Goal: Browse casually: Explore the website without a specific task or goal

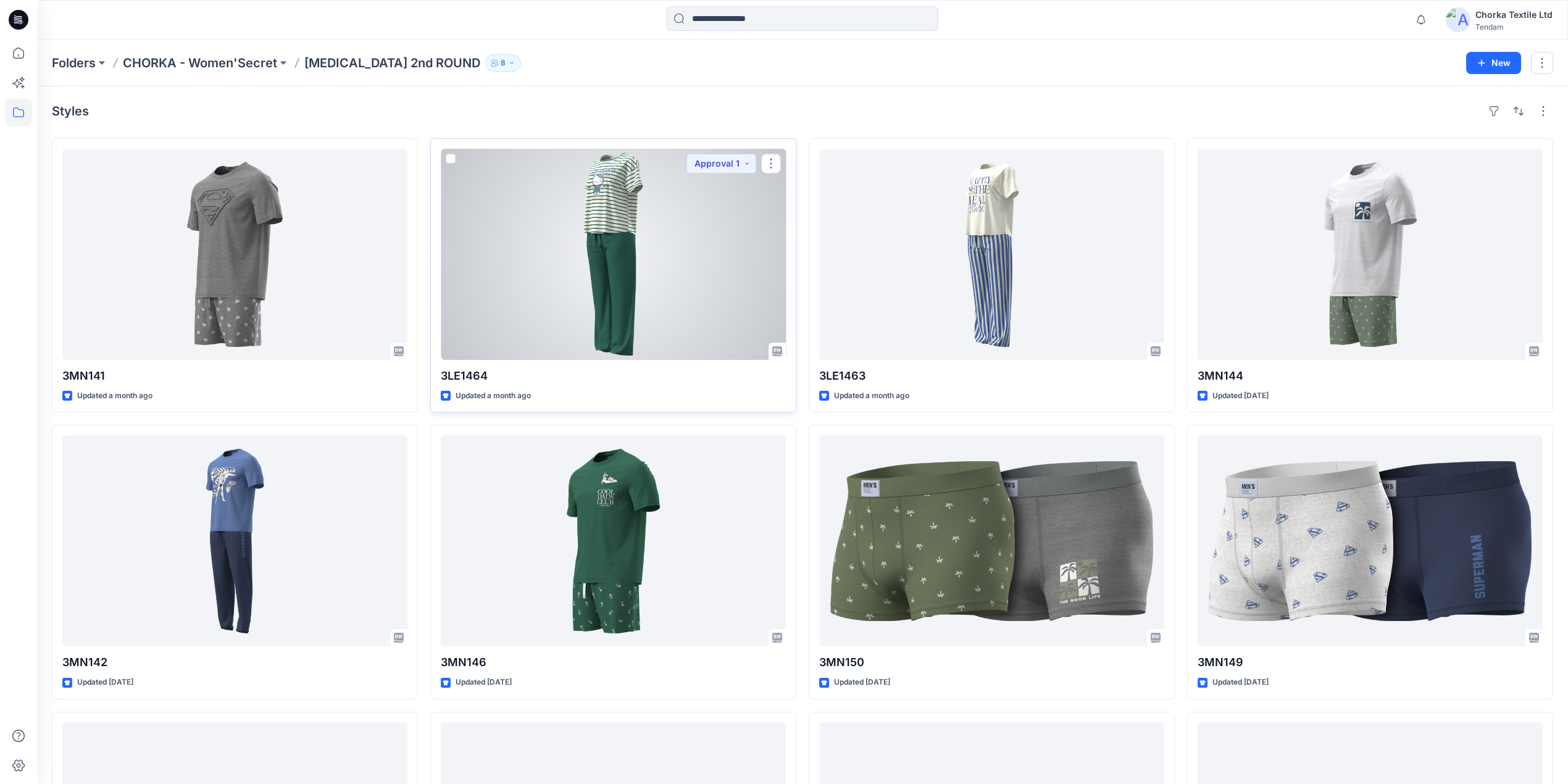
click at [667, 267] on div at bounding box center [613, 254] width 345 height 211
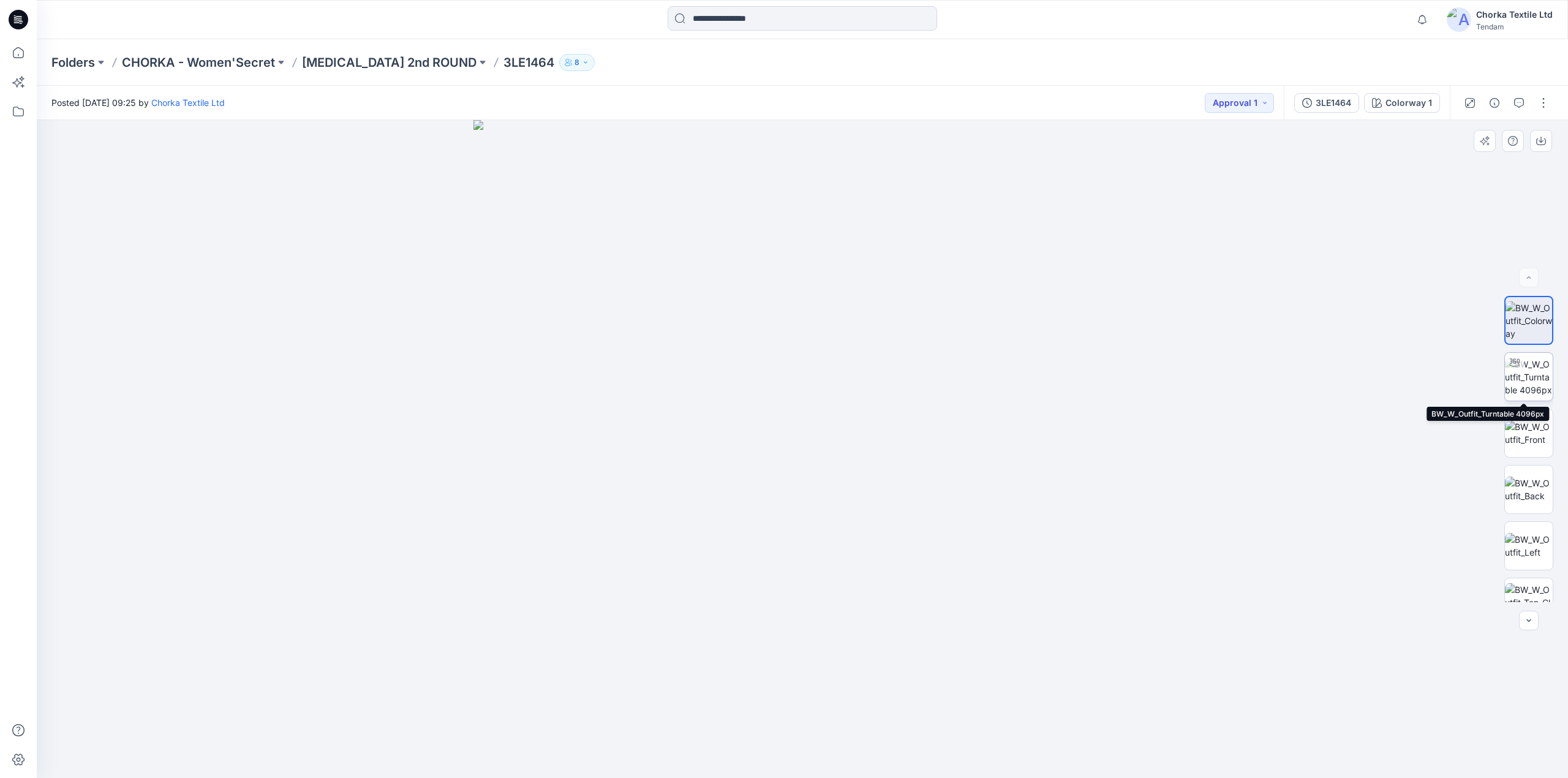
click at [1524, 372] on img at bounding box center [1528, 377] width 48 height 39
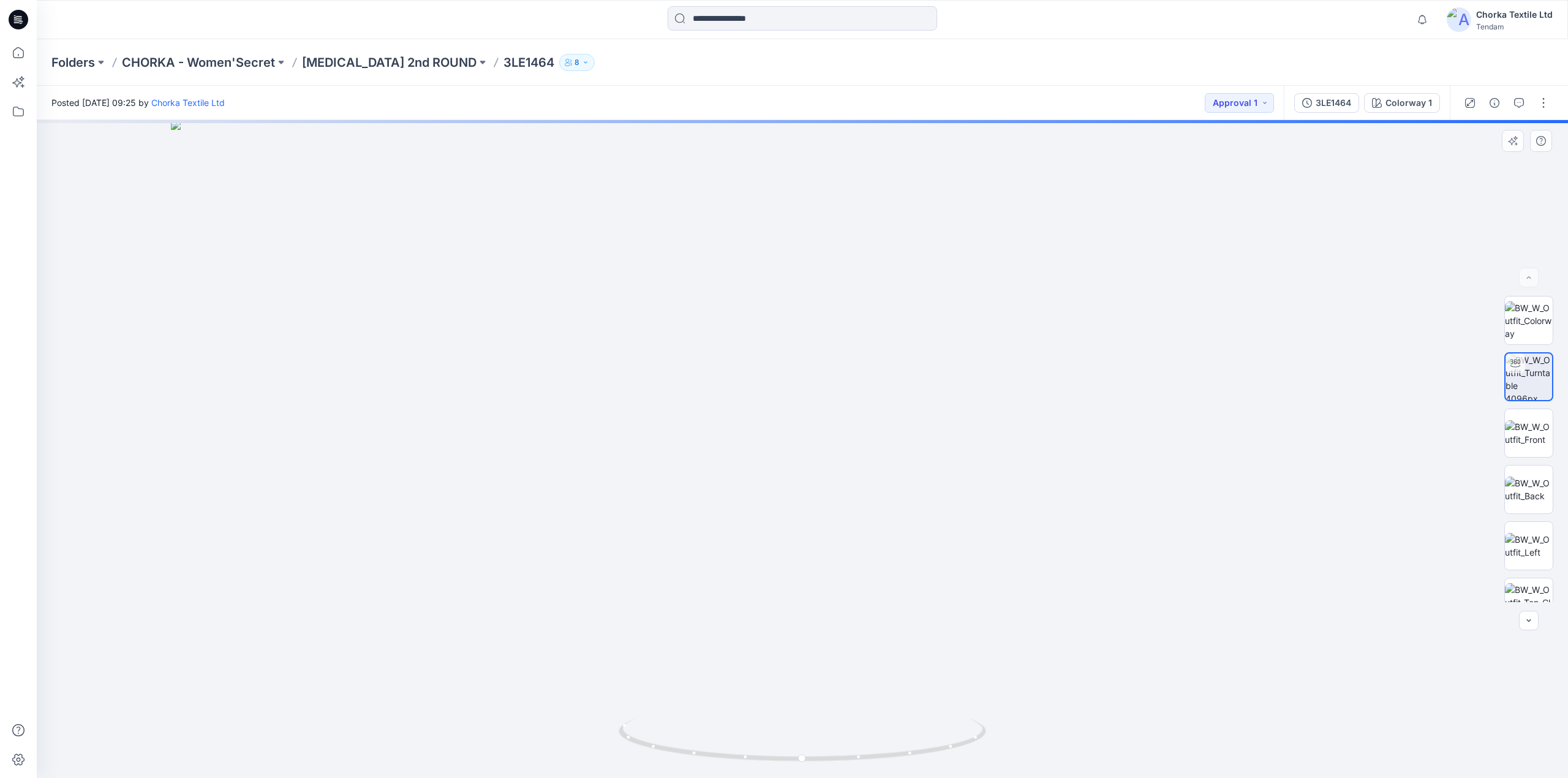
drag, startPoint x: 789, startPoint y: 196, endPoint x: 791, endPoint y: 578, distance: 382.0
click at [783, 586] on img at bounding box center [801, 449] width 1262 height 658
drag, startPoint x: 833, startPoint y: 706, endPoint x: 838, endPoint y: 436, distance: 270.0
click at [838, 436] on img at bounding box center [807, 312] width 2509 height 933
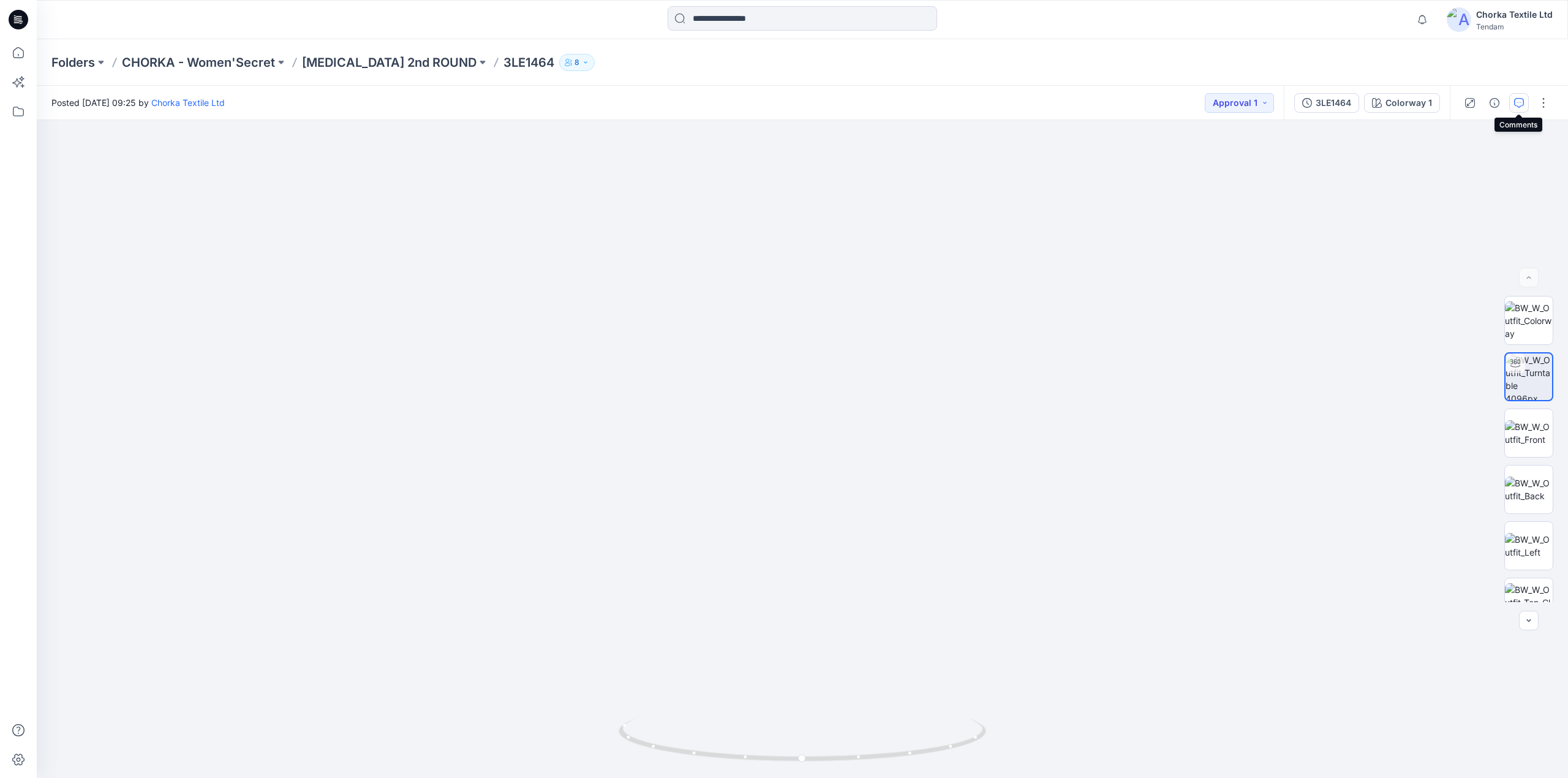
click at [1518, 106] on icon "button" at bounding box center [1518, 102] width 10 height 10
